Goal: Check status: Check status

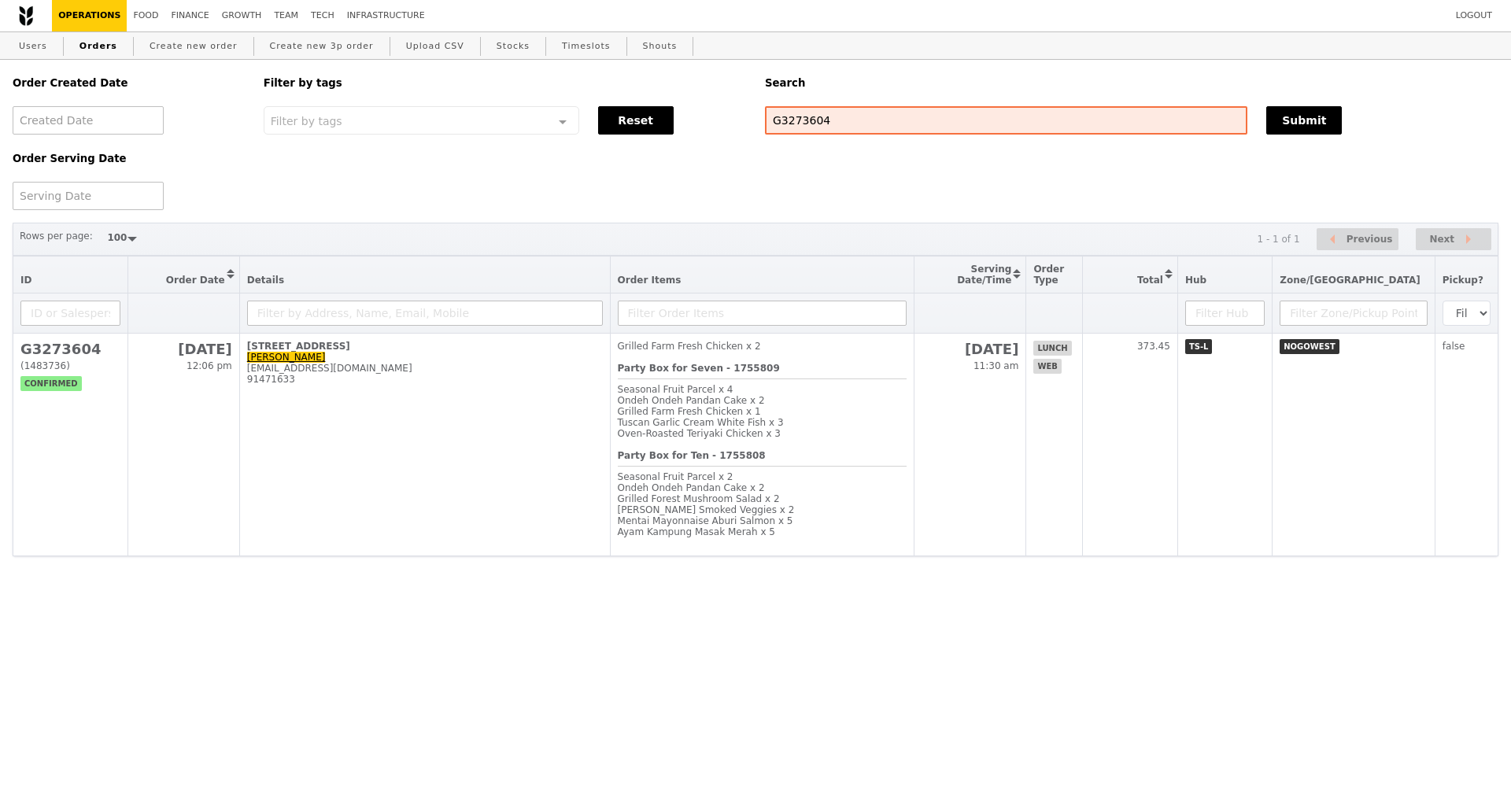
select select "100"
click at [813, 123] on input "G3273604" at bounding box center [1006, 120] width 482 height 28
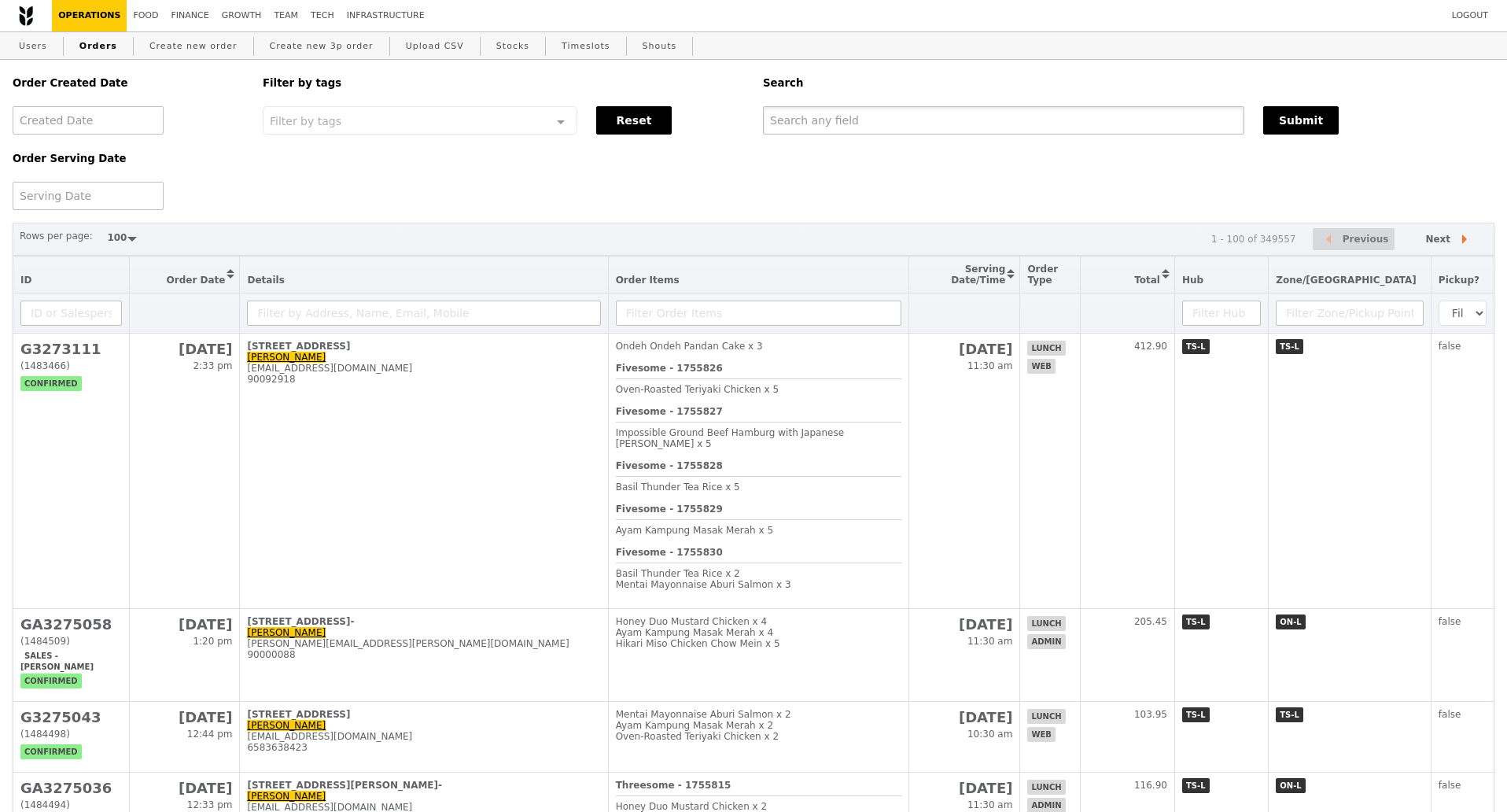
click at [814, 115] on input "text" at bounding box center [1004, 120] width 482 height 28
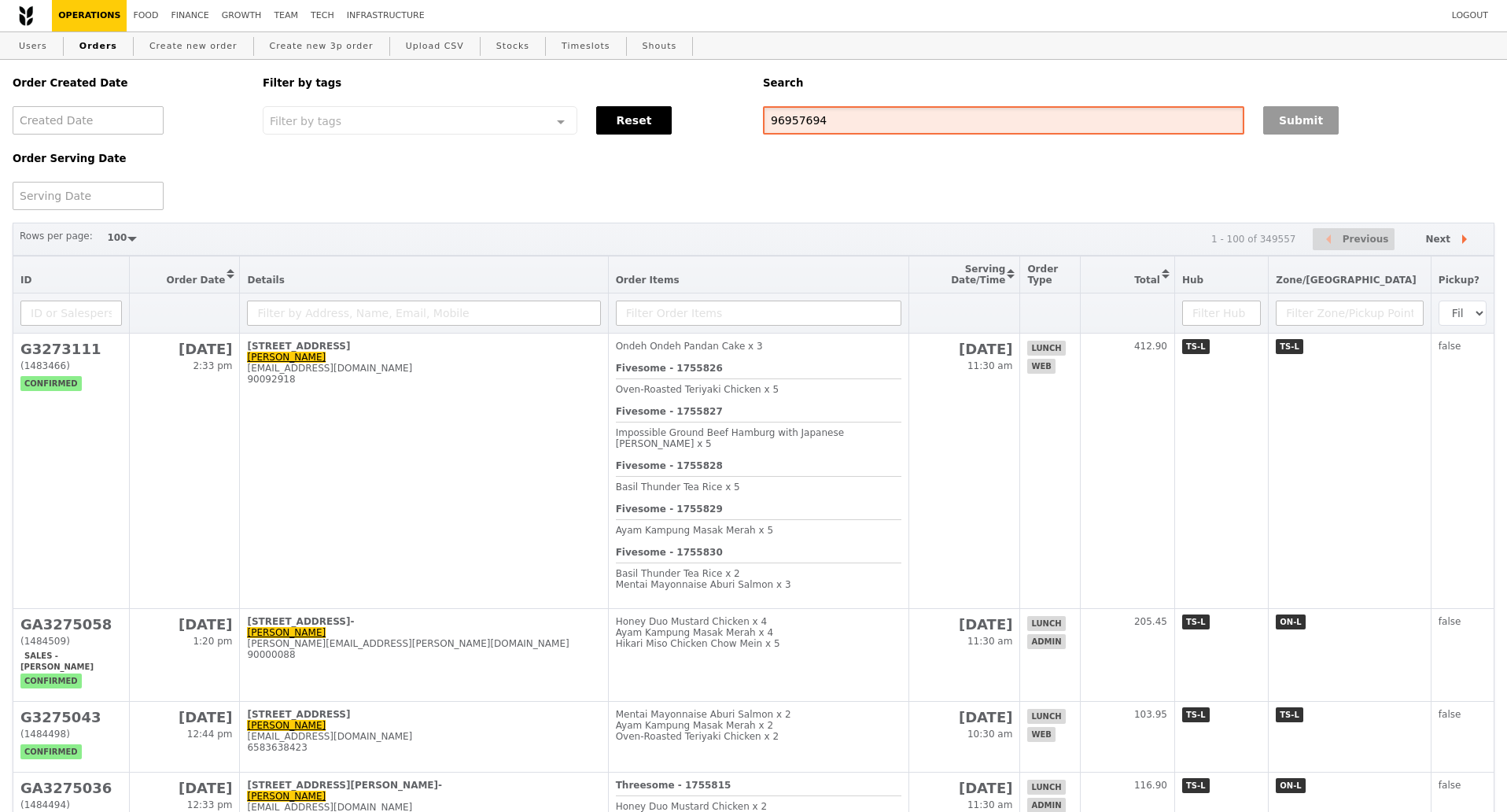
type input "96957694"
click at [1291, 124] on button "Submit" at bounding box center [1301, 120] width 75 height 28
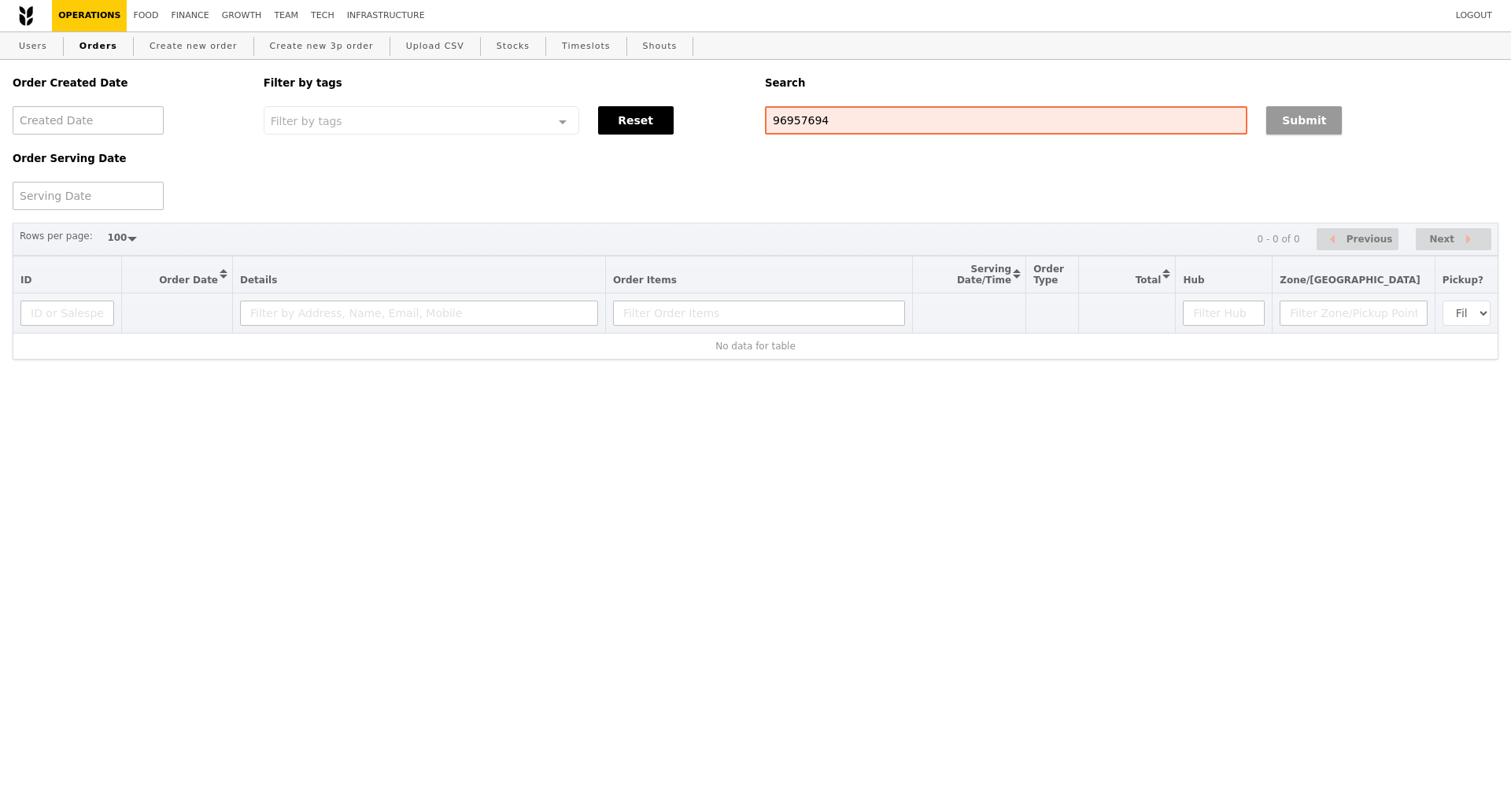
click at [1317, 126] on button "Submit" at bounding box center [1303, 120] width 75 height 28
click at [800, 118] on input "96957694" at bounding box center [1006, 120] width 482 height 28
click at [23, 54] on link "Users" at bounding box center [33, 46] width 41 height 28
